Goal: Communication & Community: Ask a question

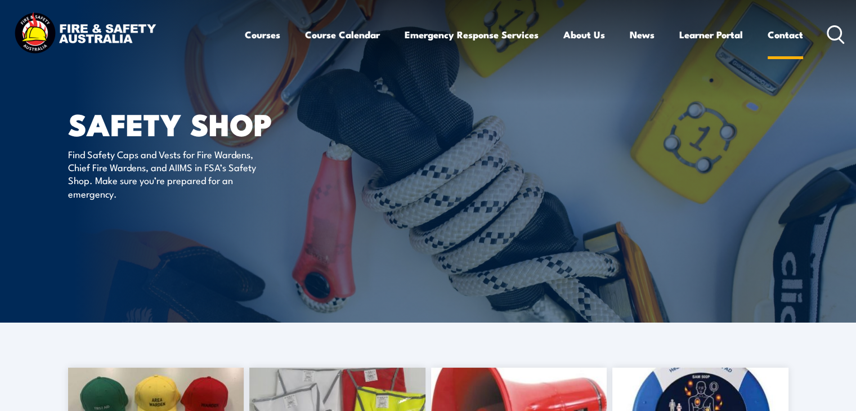
click at [798, 35] on link "Contact" at bounding box center [784, 35] width 35 height 30
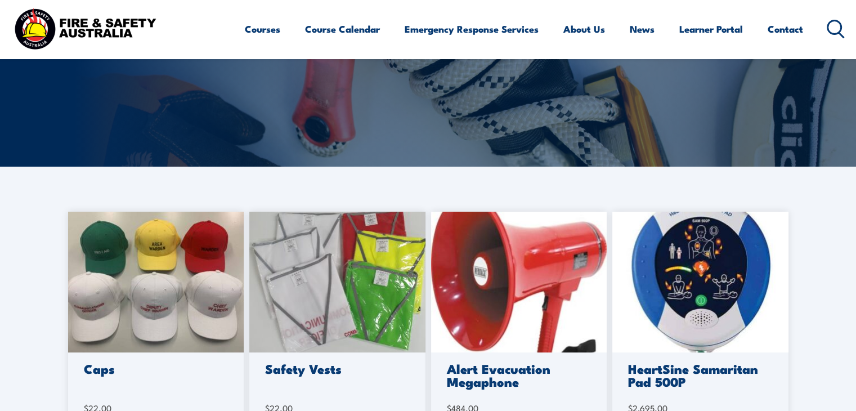
scroll to position [169, 0]
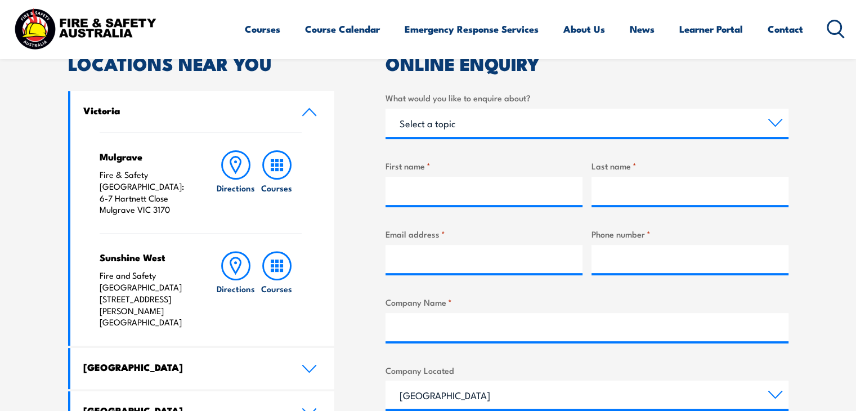
scroll to position [338, 0]
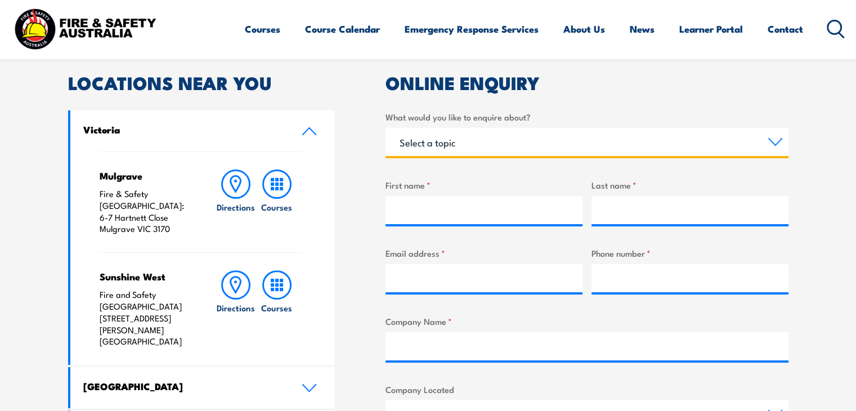
click at [471, 146] on select "Select a topic Training Emergency Response Services General Enquiry" at bounding box center [586, 142] width 403 height 28
select select "General Enquiry"
click at [385, 128] on select "Select a topic Training Emergency Response Services General Enquiry" at bounding box center [586, 142] width 403 height 28
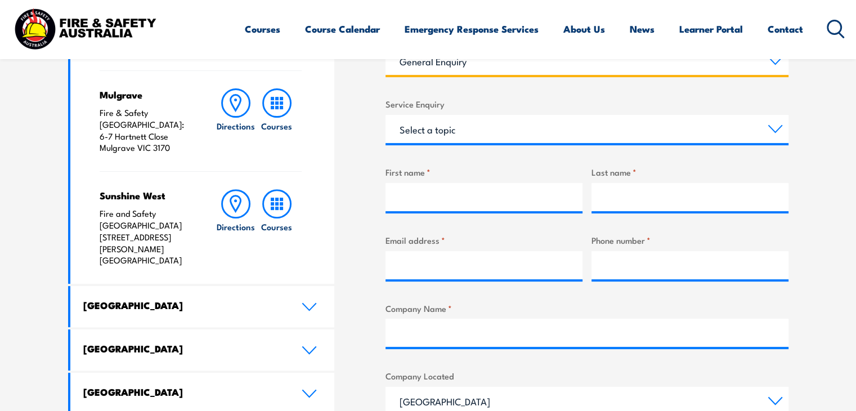
scroll to position [394, 0]
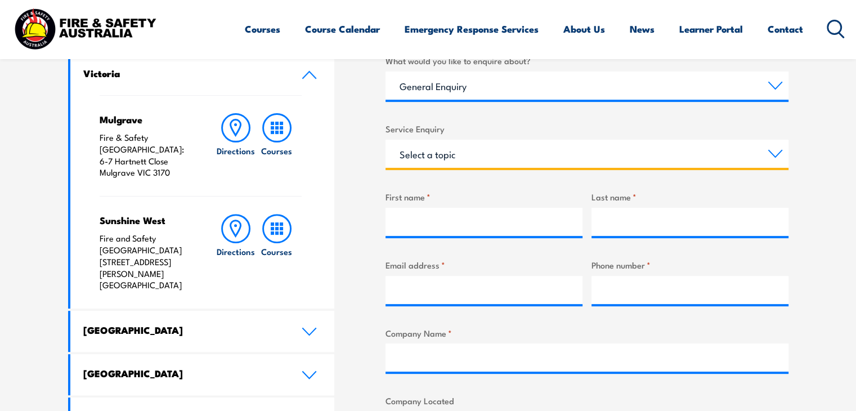
click at [463, 148] on select "Select a topic Assistance in completing an online enrolment booking Request a c…" at bounding box center [586, 154] width 403 height 28
select select "Other"
click at [385, 140] on select "Select a topic Assistance in completing an online enrolment booking Request a c…" at bounding box center [586, 154] width 403 height 28
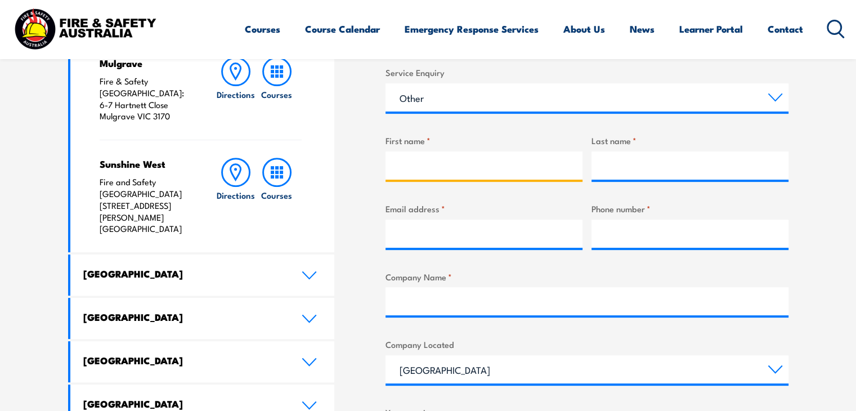
click at [456, 165] on input "First name *" at bounding box center [483, 165] width 197 height 28
type input "Sialkot"
type input "SAfetyWear"
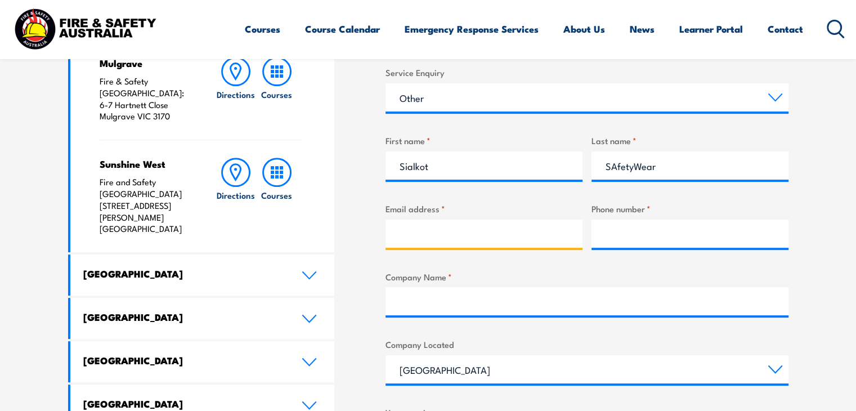
type input "[EMAIL_ADDRESS][DOMAIN_NAME]"
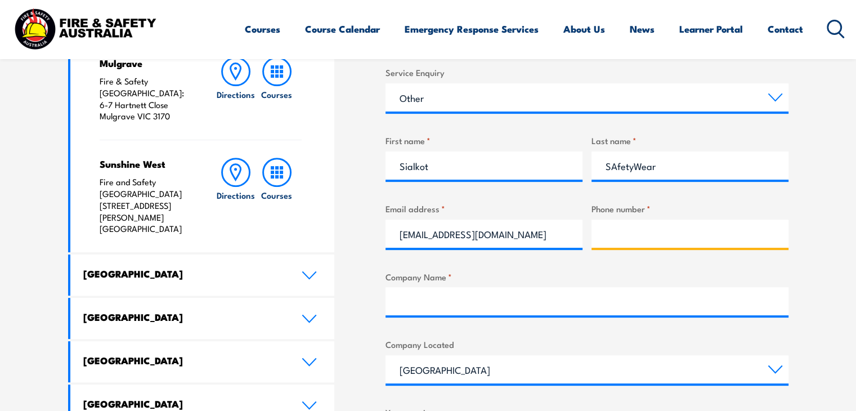
type input "310570856"
type input "[DOMAIN_NAME]"
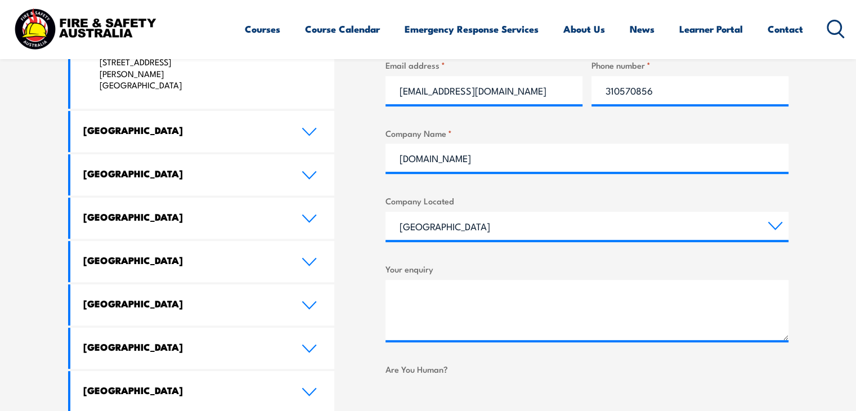
scroll to position [619, 0]
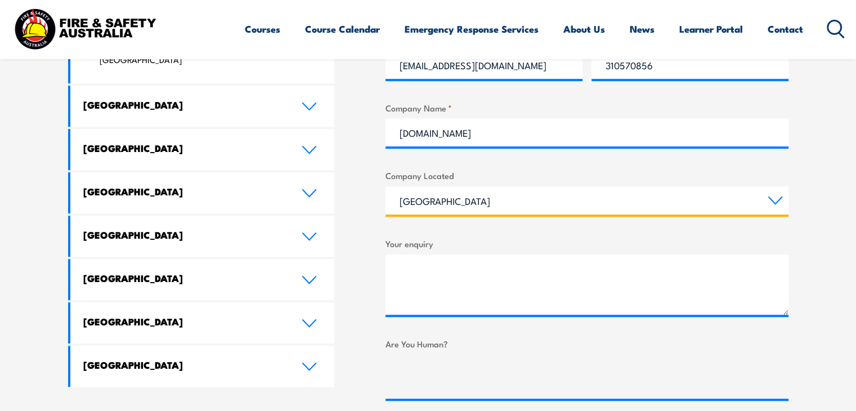
click at [464, 203] on select "[GEOGRAPHIC_DATA] [GEOGRAPHIC_DATA] [GEOGRAPHIC_DATA] [GEOGRAPHIC_DATA] [GEOGRA…" at bounding box center [586, 200] width 403 height 28
select select "[GEOGRAPHIC_DATA]"
click at [385, 186] on select "[GEOGRAPHIC_DATA] [GEOGRAPHIC_DATA] [GEOGRAPHIC_DATA] [GEOGRAPHIC_DATA] [GEOGRA…" at bounding box center [586, 200] width 403 height 28
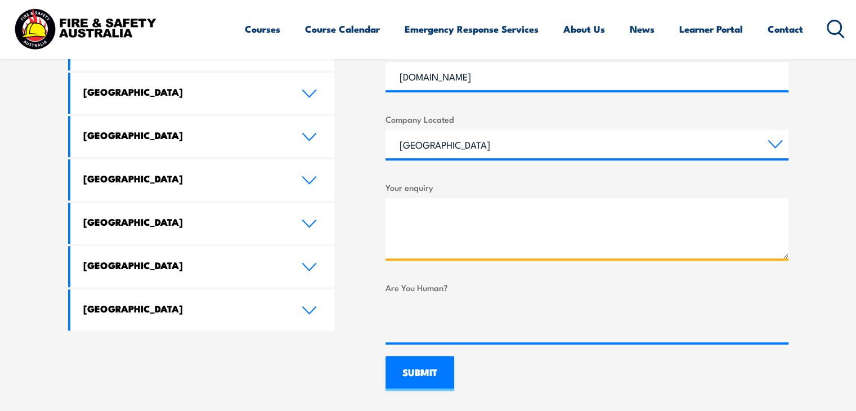
click at [452, 237] on textarea "Your enquiry" at bounding box center [586, 228] width 403 height 60
paste textarea "Dear Sir/Madam, We are Sialkot Safetywear Pvt. Ltd, a certified manufacturer of…"
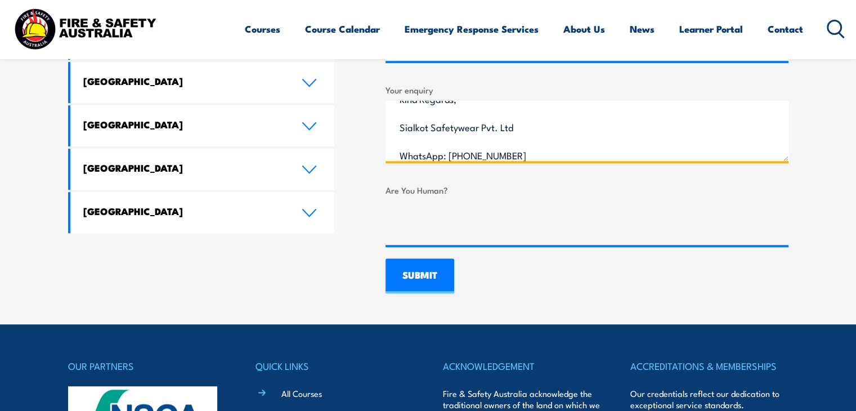
scroll to position [788, 0]
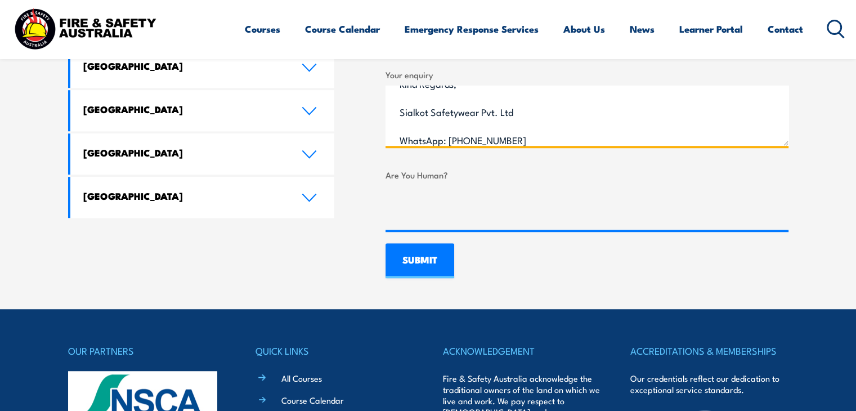
type textarea "Dear Sir/Madam, We are Sialkot Safetywear Pvt. Ltd, a certified manufacturer of…"
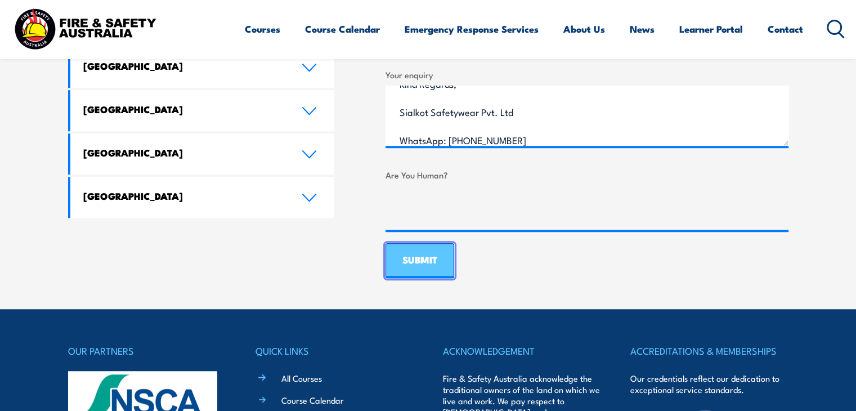
click at [434, 261] on input "SUBMIT" at bounding box center [419, 260] width 69 height 35
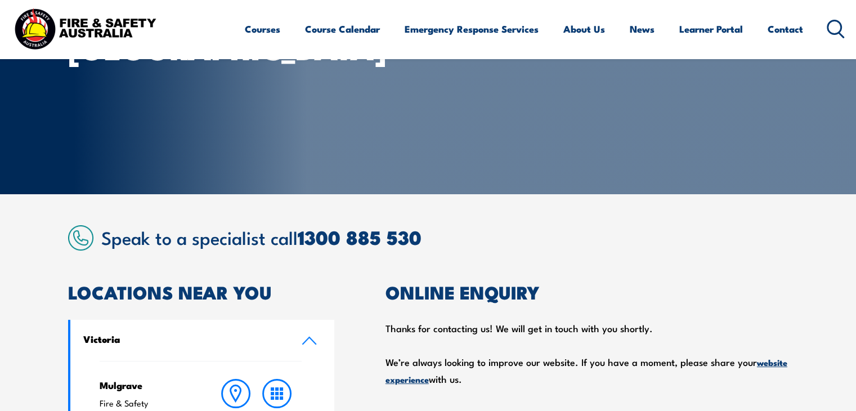
scroll to position [56, 0]
